Goal: Task Accomplishment & Management: Complete application form

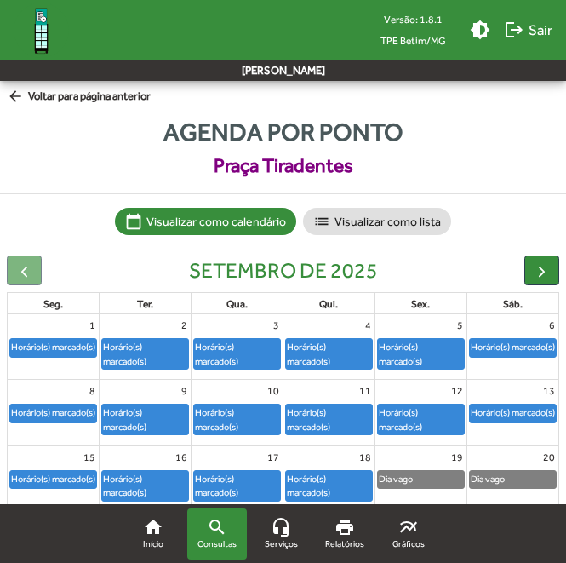
scroll to position [85, 0]
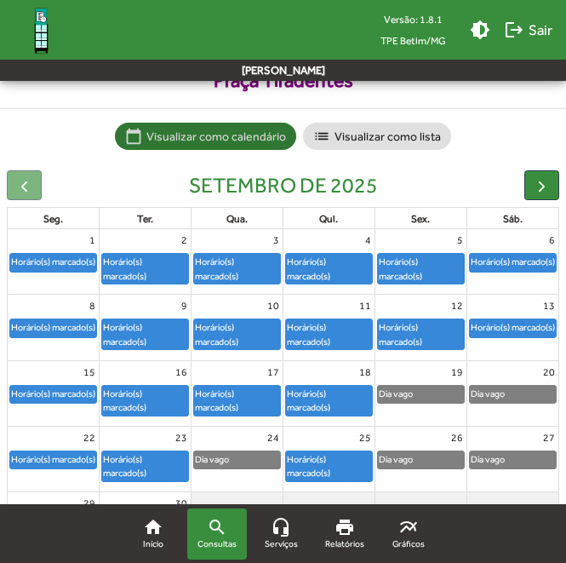
click at [514, 144] on mat-chip-list "calendar_today Visualizar como calendário list Visualizar como lista" at bounding box center [283, 136] width 566 height 27
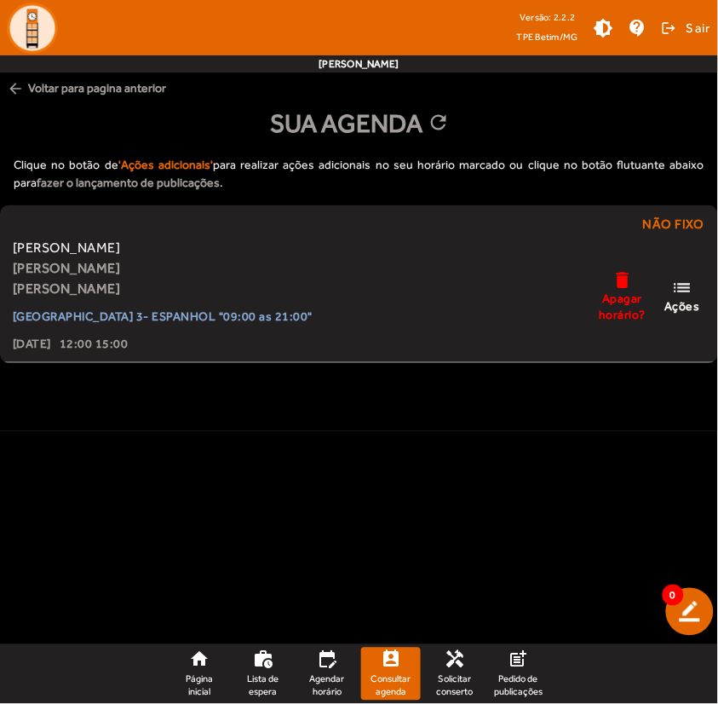
click at [14, 88] on mat-icon "arrow_back" at bounding box center [15, 88] width 17 height 17
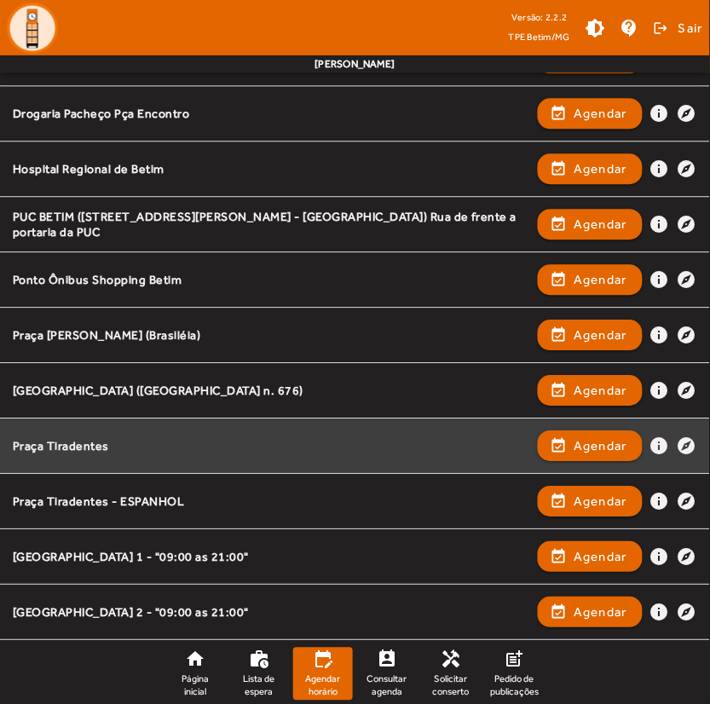
scroll to position [639, 0]
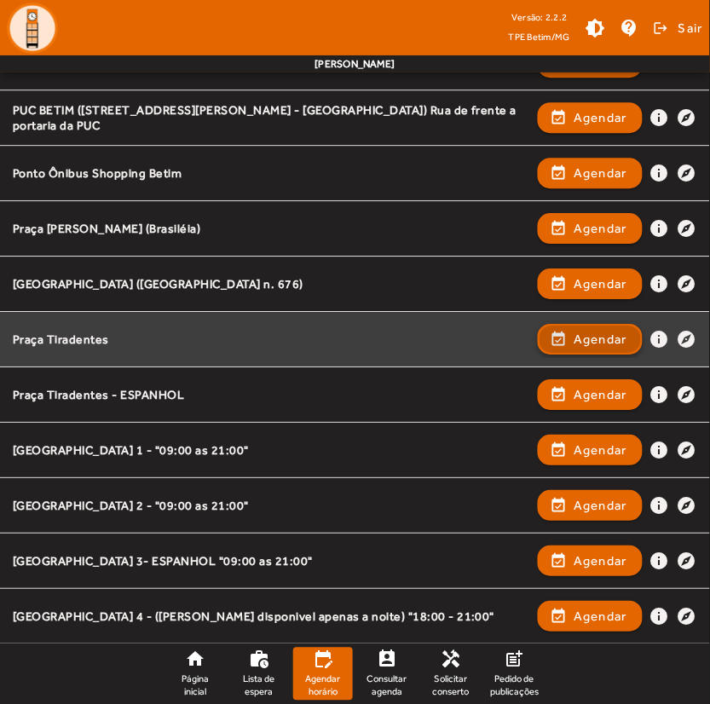
click at [590, 332] on span "Agendar" at bounding box center [600, 339] width 54 height 20
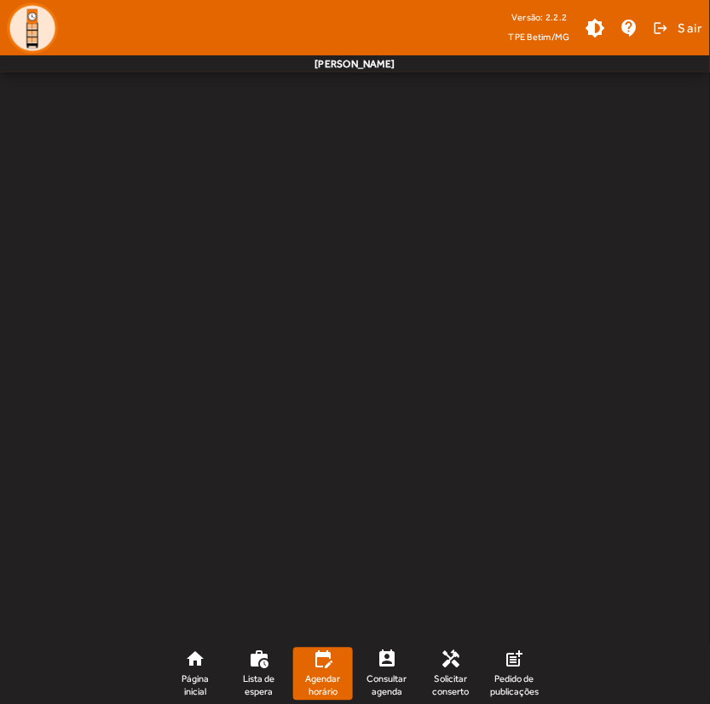
scroll to position [0, 0]
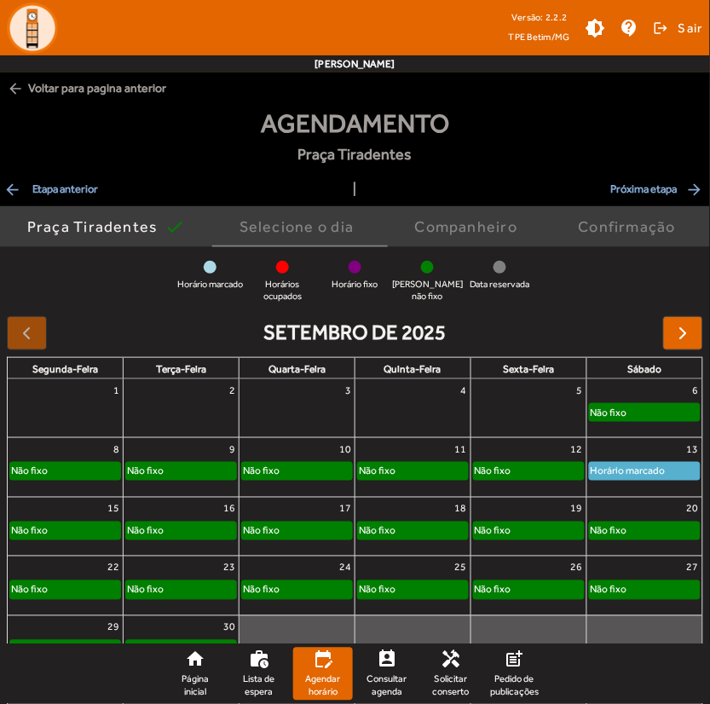
click at [543, 400] on div "5" at bounding box center [528, 390] width 115 height 22
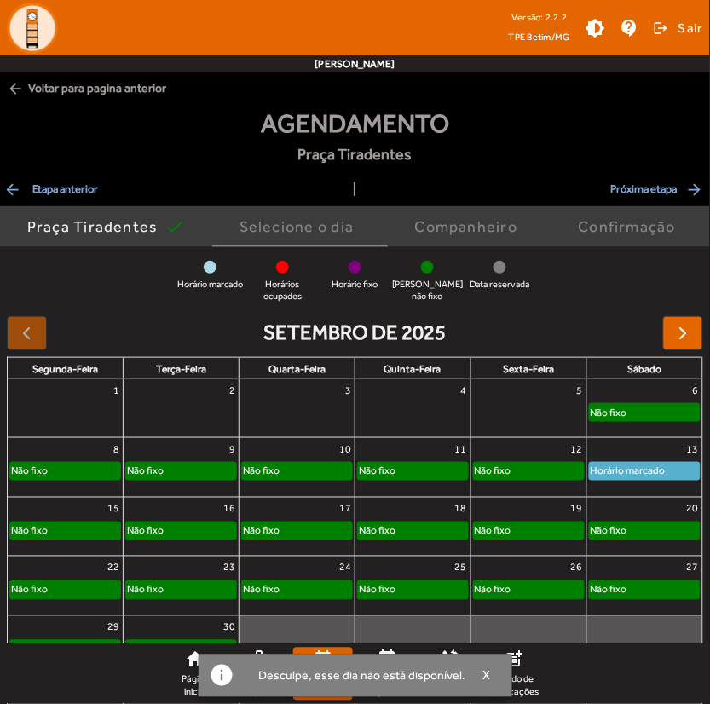
click at [650, 275] on div "Horário marcado Horários ocupados Horário fixo Horário não fixo Data reservada" at bounding box center [355, 282] width 710 height 42
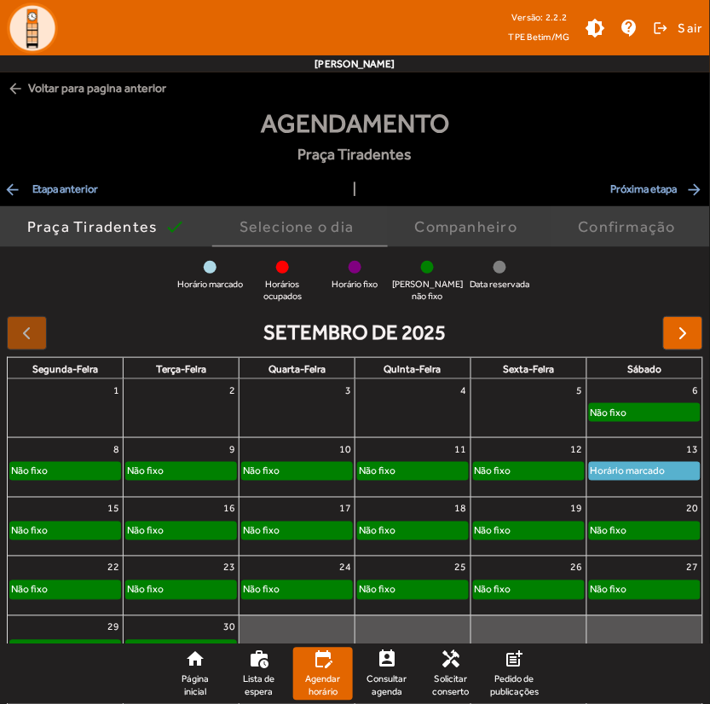
click at [466, 214] on span "Companheiro" at bounding box center [470, 226] width 110 height 41
click at [449, 233] on div "Companheiro" at bounding box center [470, 226] width 110 height 17
click at [628, 226] on div "Confirmação" at bounding box center [630, 226] width 105 height 17
